Goal: Task Accomplishment & Management: Complete application form

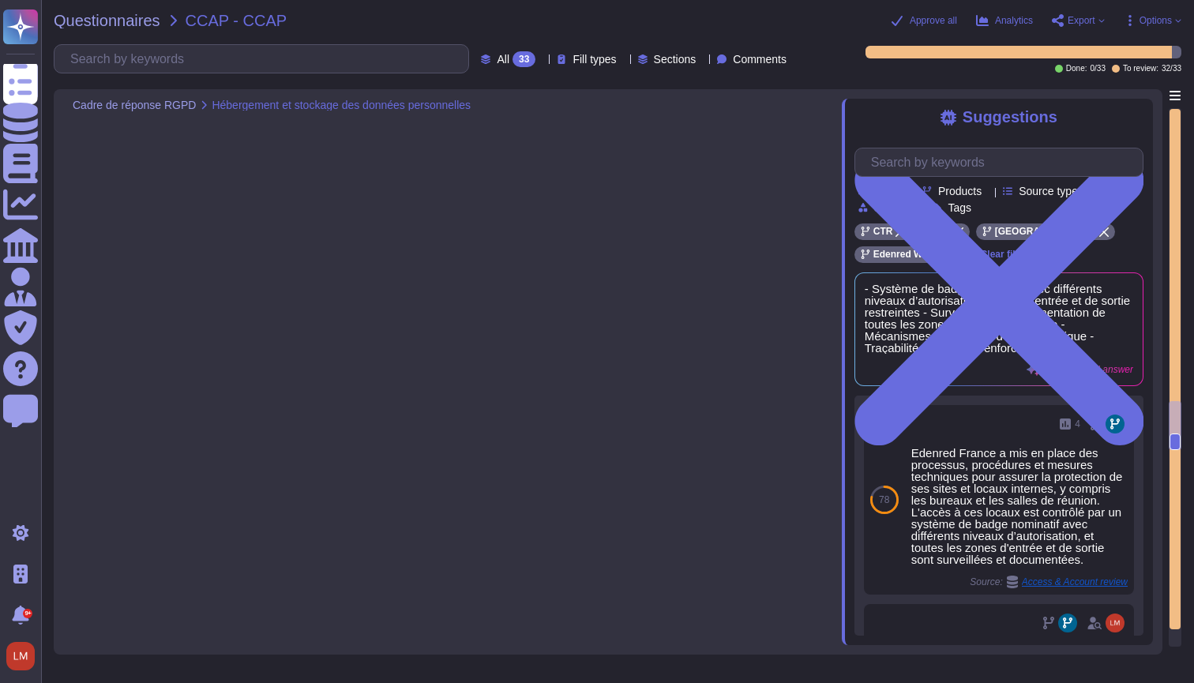
type textarea "Oui, les hébergeurs sont certifiés ISO 27001. Edenred France héberge ses soluti…"
type textarea "Notre organisation n'est pas accréditée selon une norme de l'industrie telle qu…"
type textarea "Oui, [PERSON_NAME] a défini et mis en place une politique interne de conservati…"
type textarea "Oui, Edenred France a mis en place des mesures techniques et organisationnelles…"
type textarea "- Système de badge avec différents niveaux d’autorisation - Zones d'entrée et d…"
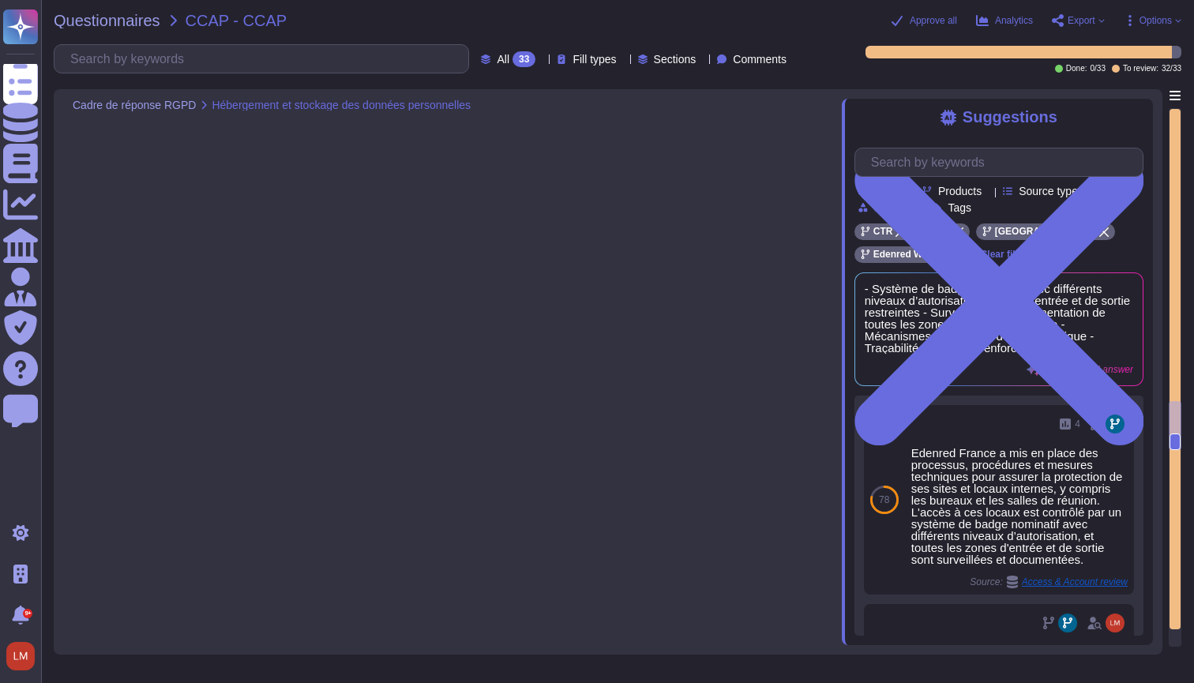
type textarea "Oui, Edenred France a mis en place des mesures techniques et organisationnelles…"
type textarea "Lor ipsumdo sitame cons adipiscin e'seddo eiu temporincidid ut lab etdolor m al…"
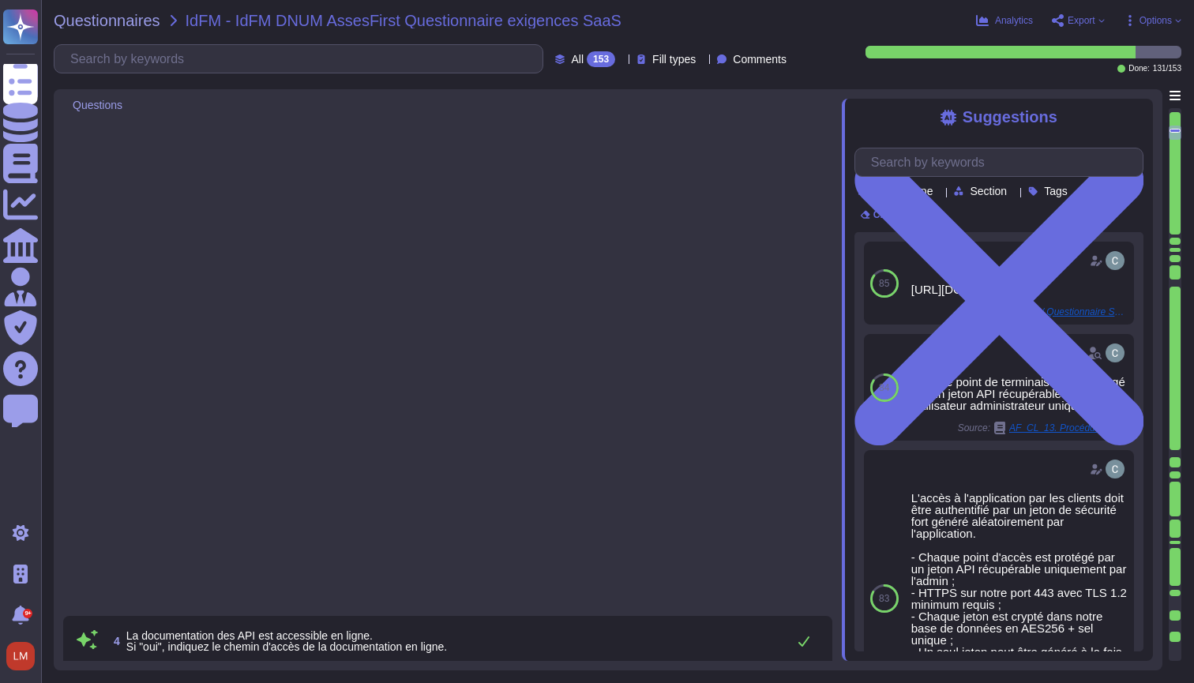
type textarea "https://help.assessfirst.com/fr/knowledge/documentation-technique-de-nos-apis"
type textarea "Oui, l'accès à l'application via l'API nécessite un jeton de sécurité fort géné…"
type textarea "https://help.assessfirst.com/fr/knowledge/documentation-technique-de-nos-apis"
type textarea "Oui, le versioning et son historique sont tenus à jour lors de nouvelles évolut…"
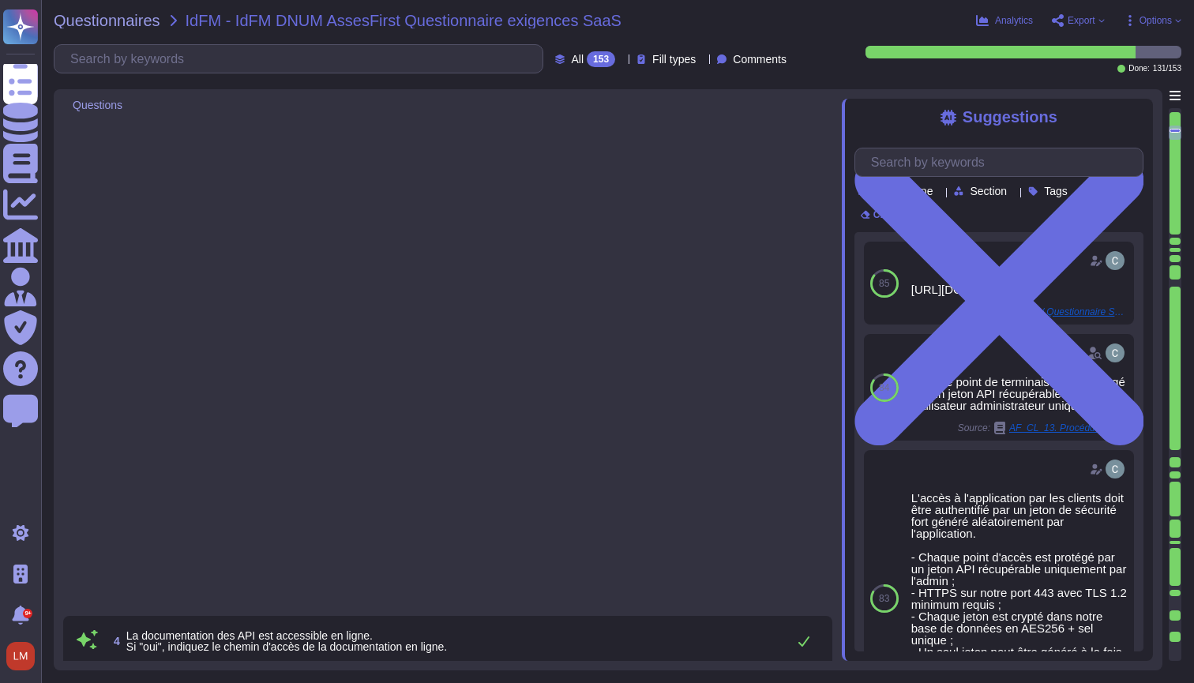
scroll to position [985, 0]
